Goal: Check status: Check status

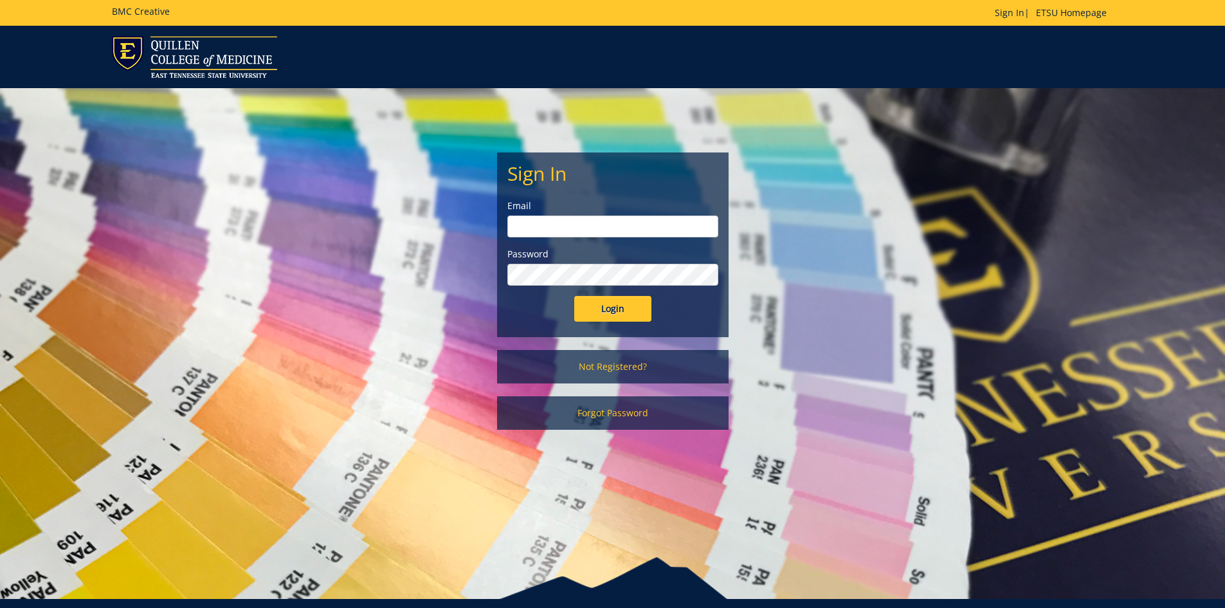
type input "[EMAIL_ADDRESS][DOMAIN_NAME]"
click at [610, 308] on input "Login" at bounding box center [612, 309] width 77 height 26
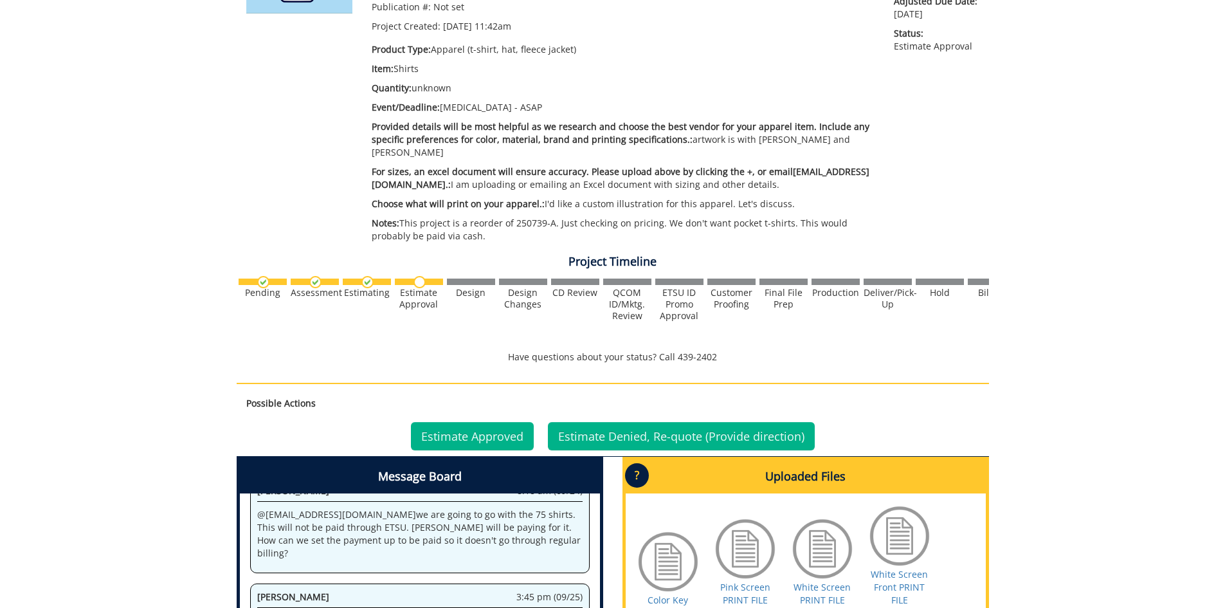
scroll to position [450, 0]
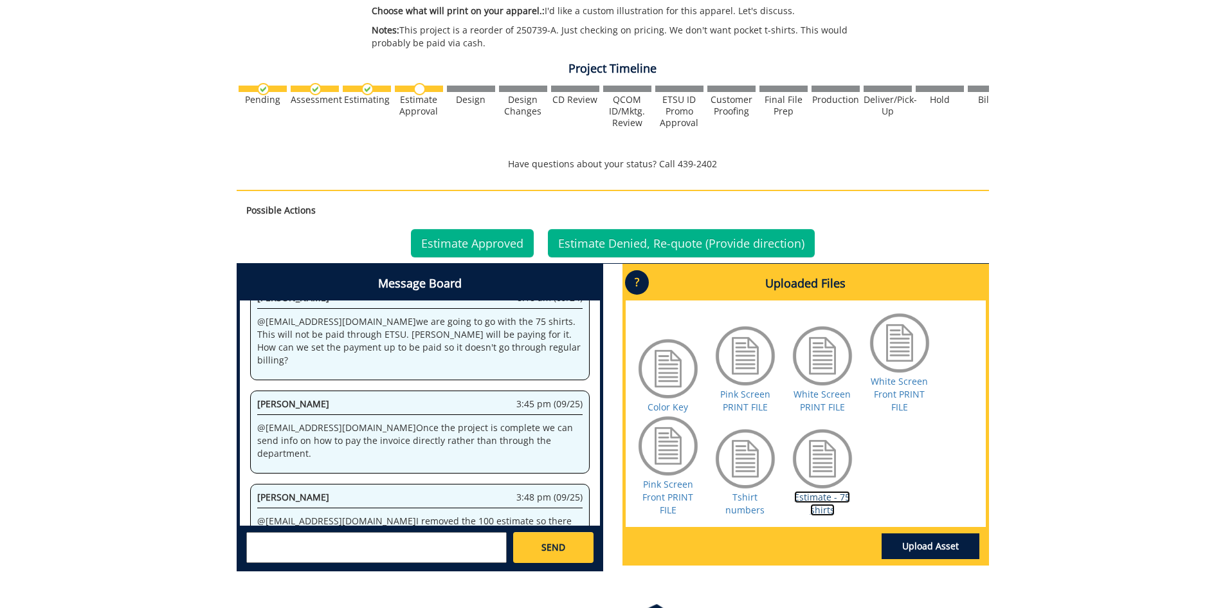
click at [827, 491] on link "Estimate - 75 shirts" at bounding box center [822, 503] width 56 height 25
click at [830, 491] on link "Estimate - 75 shirts" at bounding box center [822, 503] width 56 height 25
click at [801, 491] on link "Estimate - 75 shirts" at bounding box center [822, 503] width 56 height 25
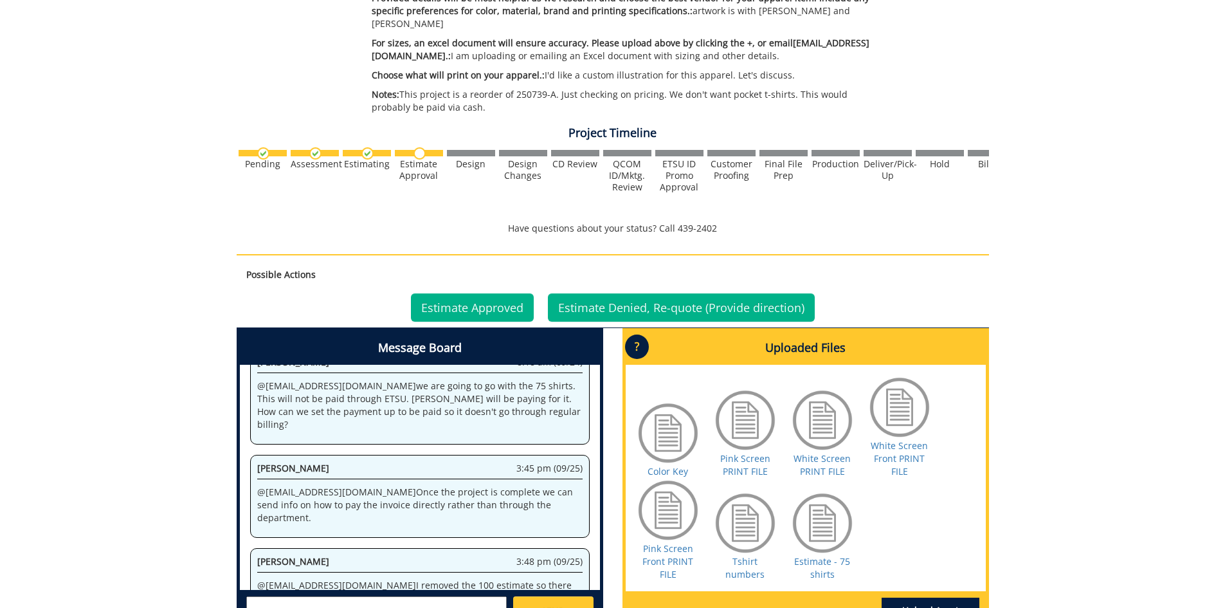
scroll to position [450, 0]
